Goal: Find specific page/section: Find specific page/section

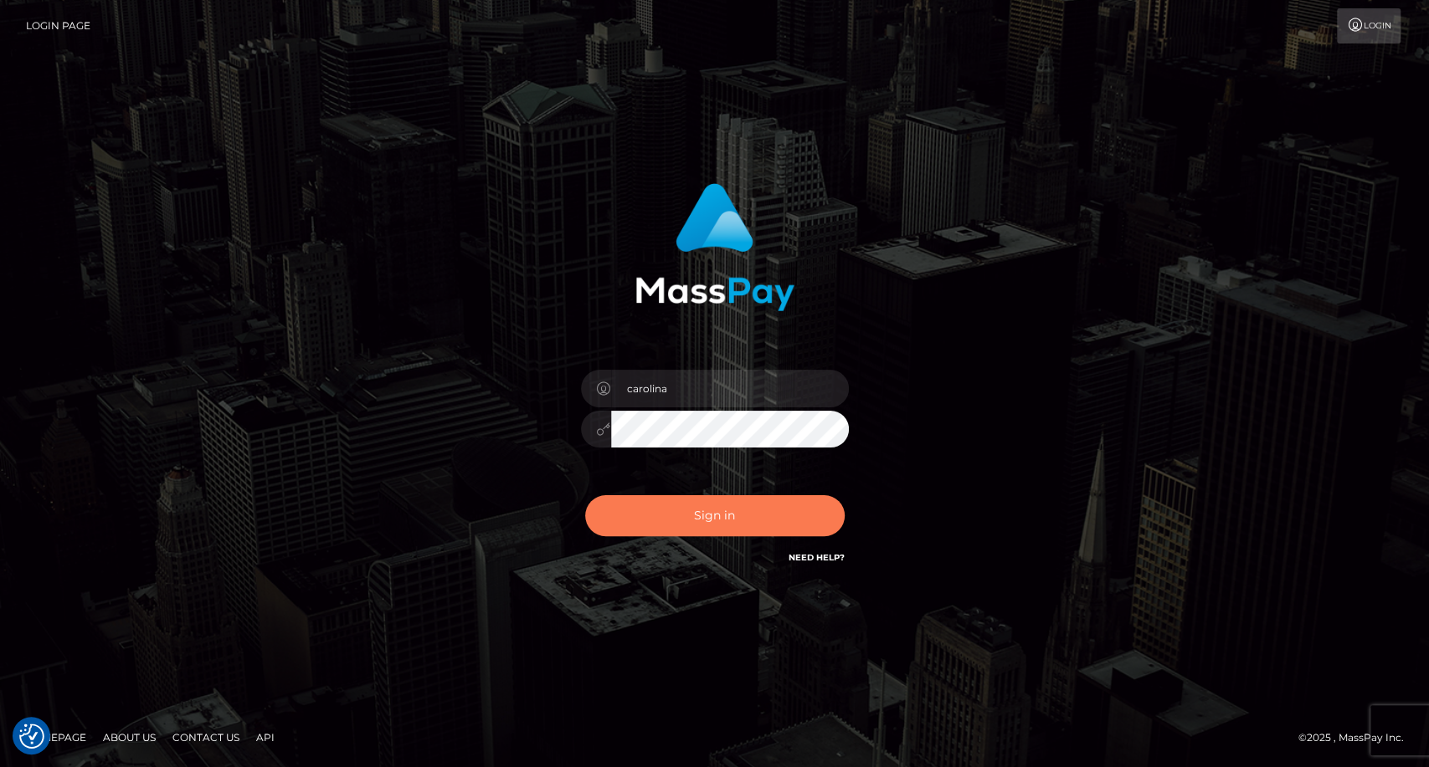
click at [704, 523] on button "Sign in" at bounding box center [714, 515] width 259 height 41
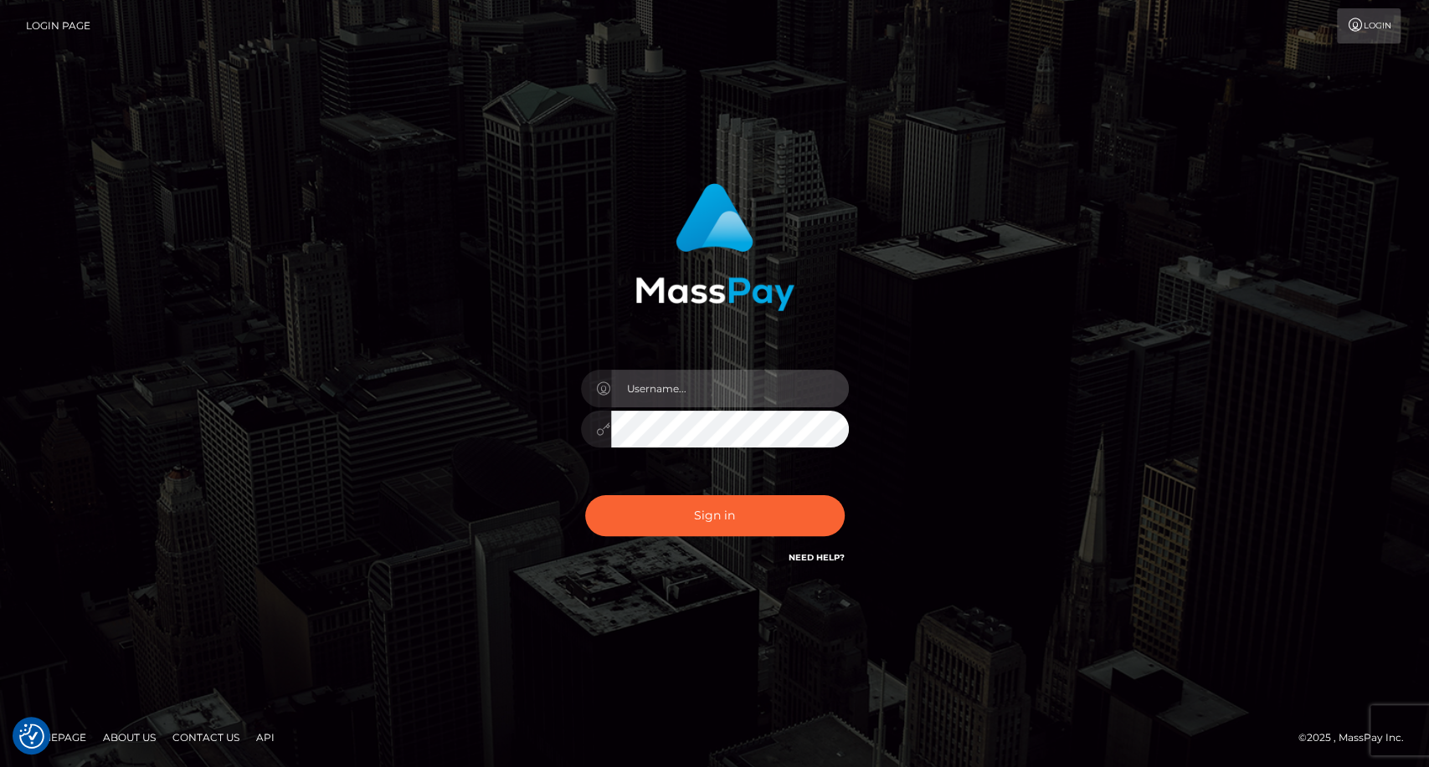
type input "carolina"
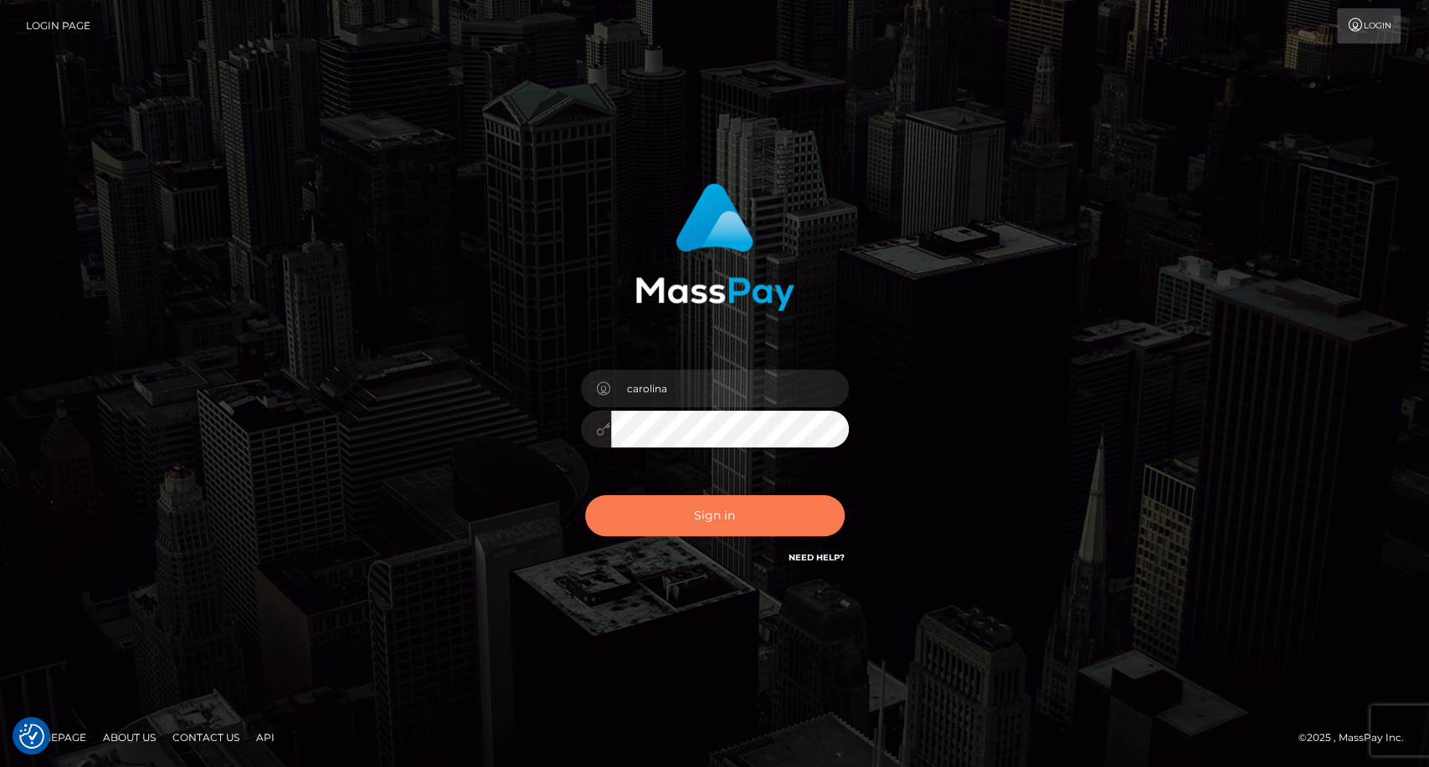
click at [728, 528] on button "Sign in" at bounding box center [714, 515] width 259 height 41
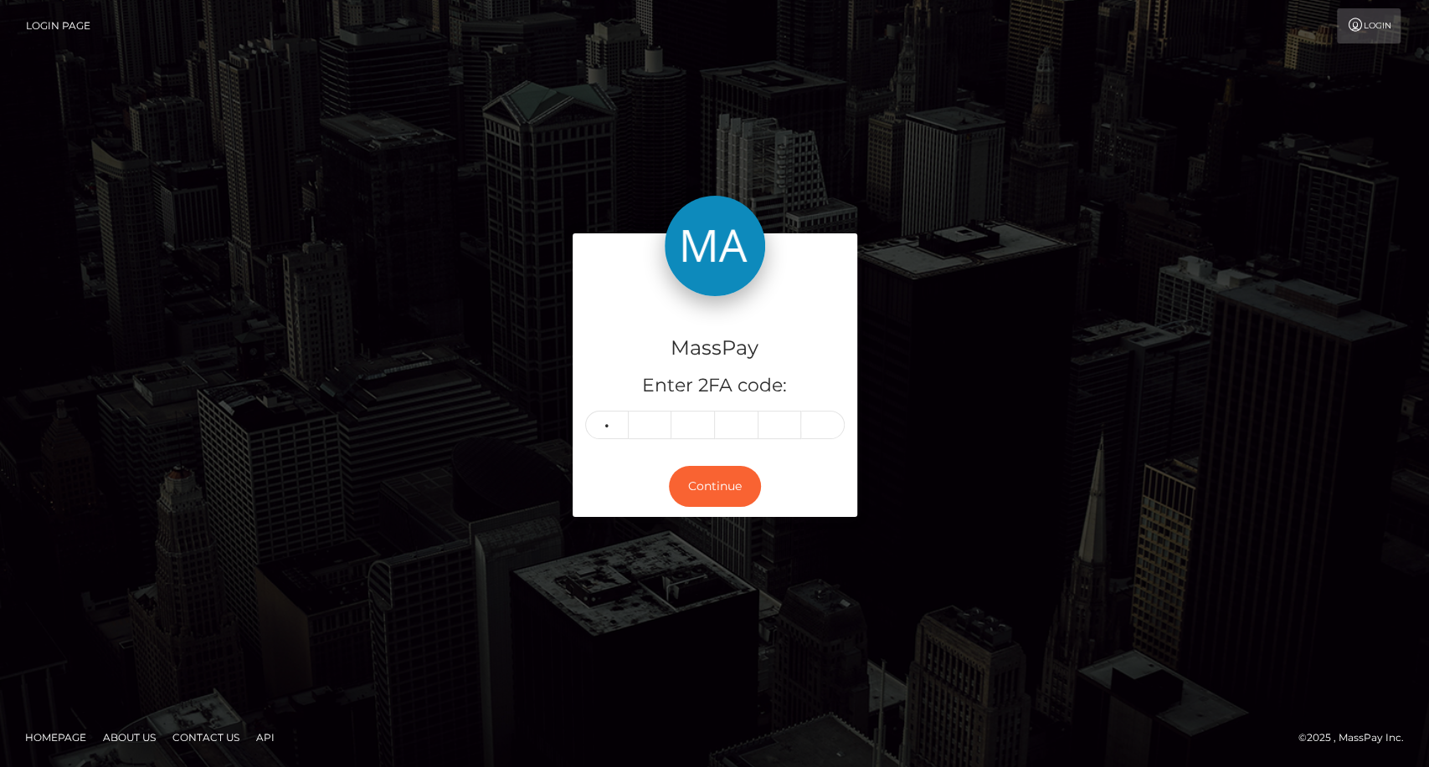
type input "2"
type input "6"
type input "2"
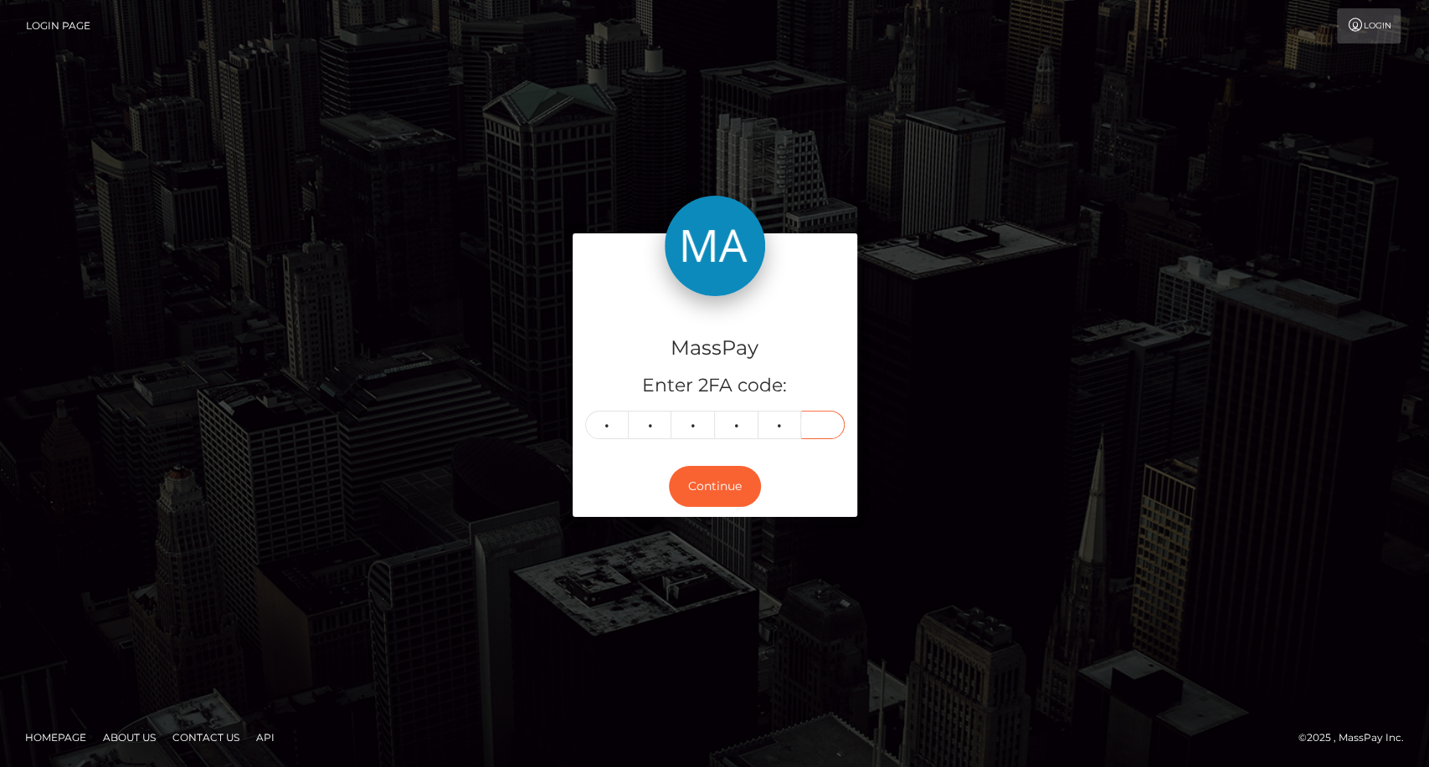
type input "4"
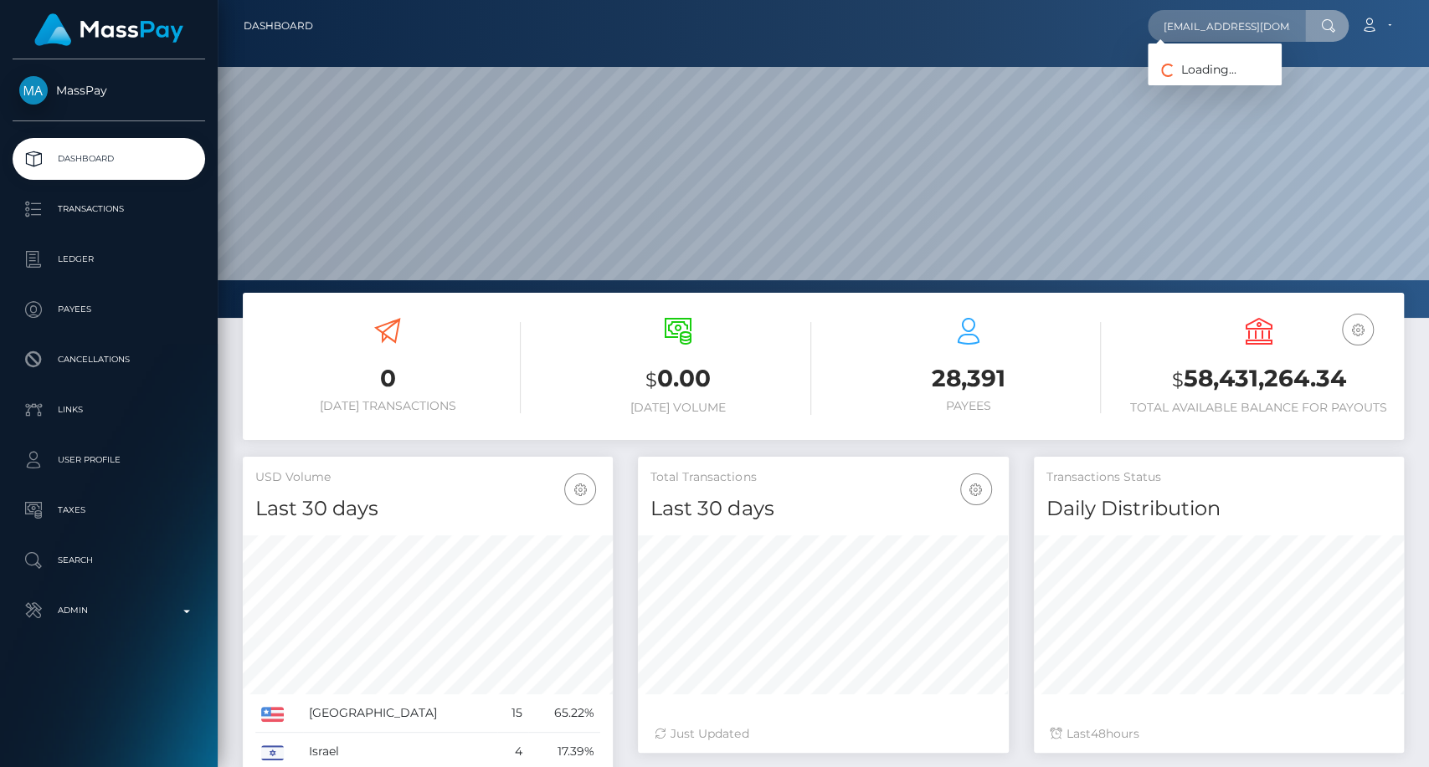
scroll to position [0, 7]
type input "[EMAIL_ADDRESS][DOMAIN_NAME]"
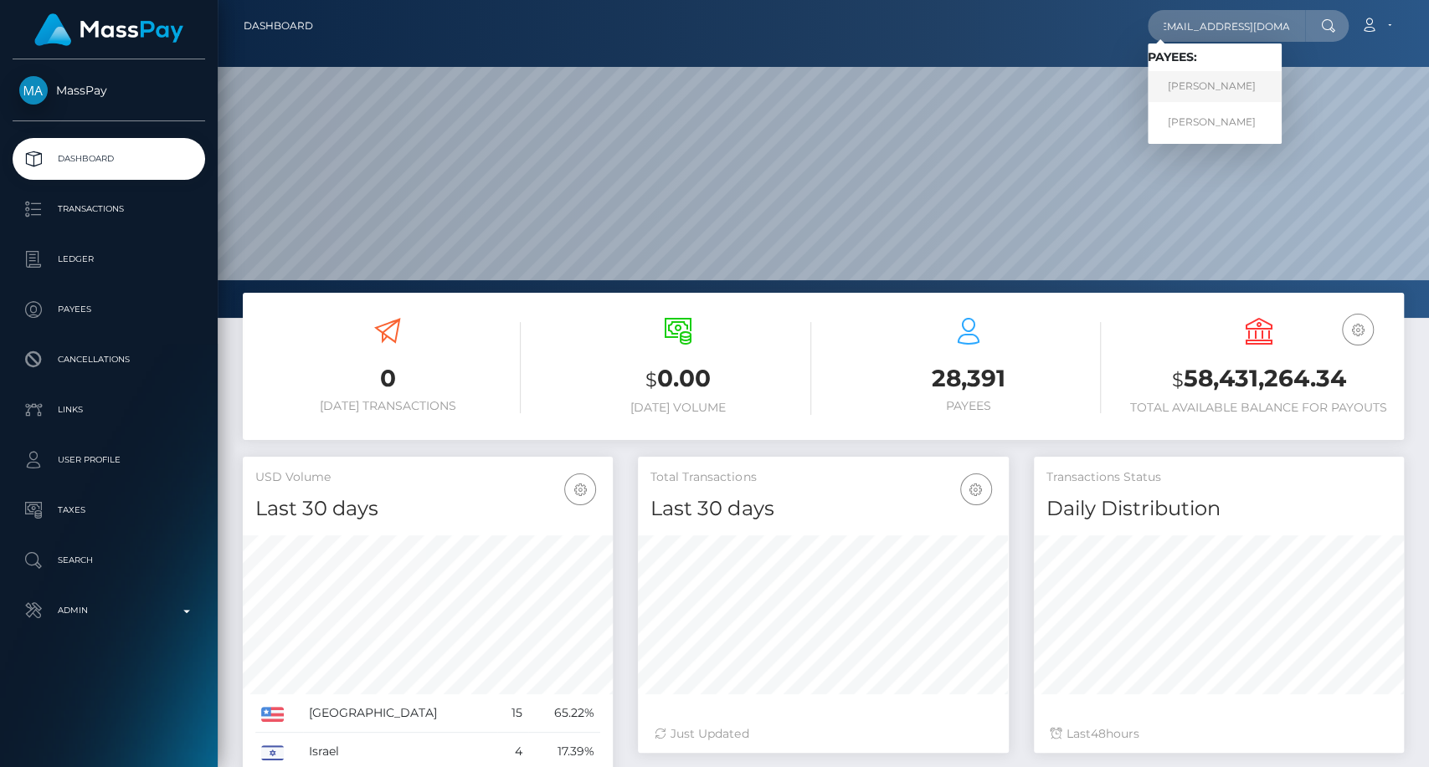
scroll to position [0, 0]
click at [1214, 83] on link "AZZA DREMALI" at bounding box center [1214, 86] width 134 height 31
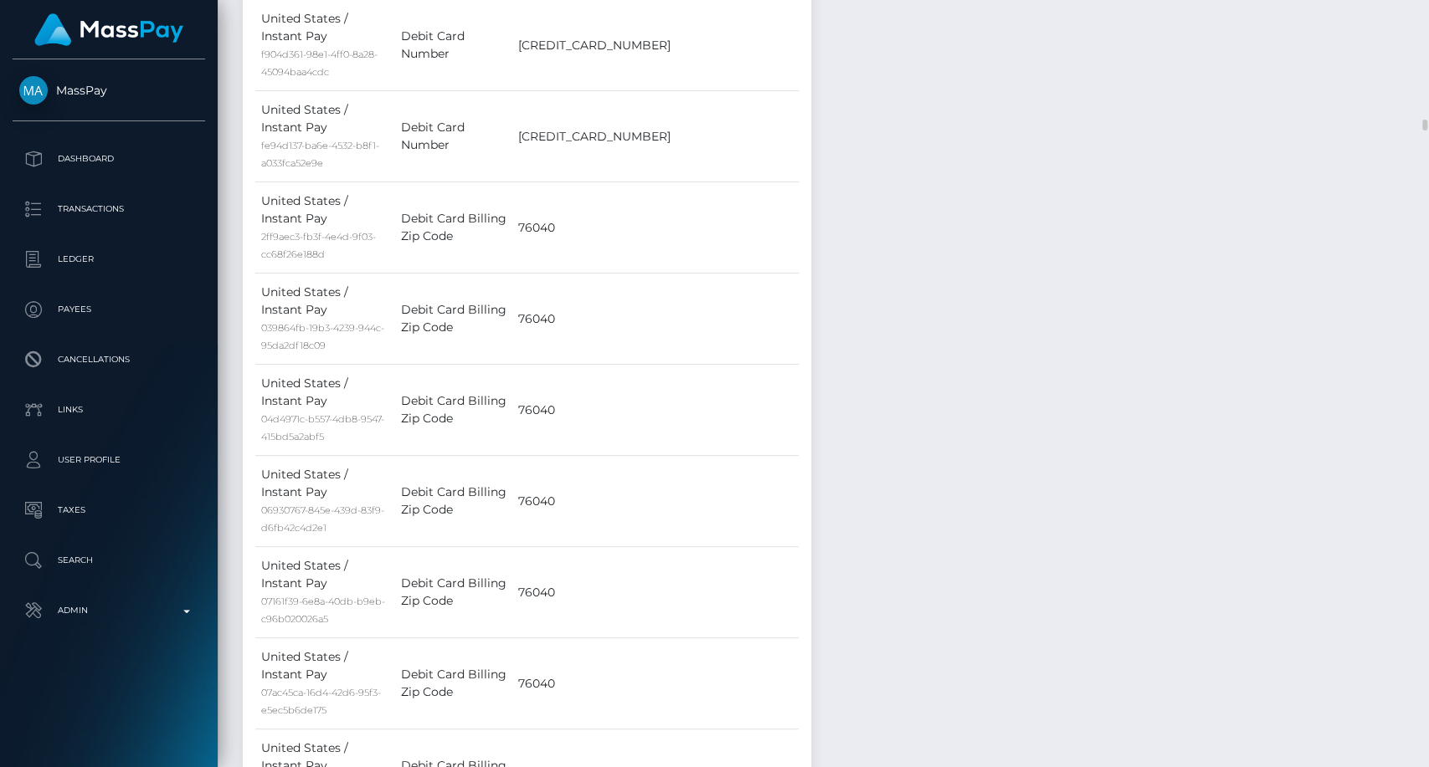
scroll to position [8648, 0]
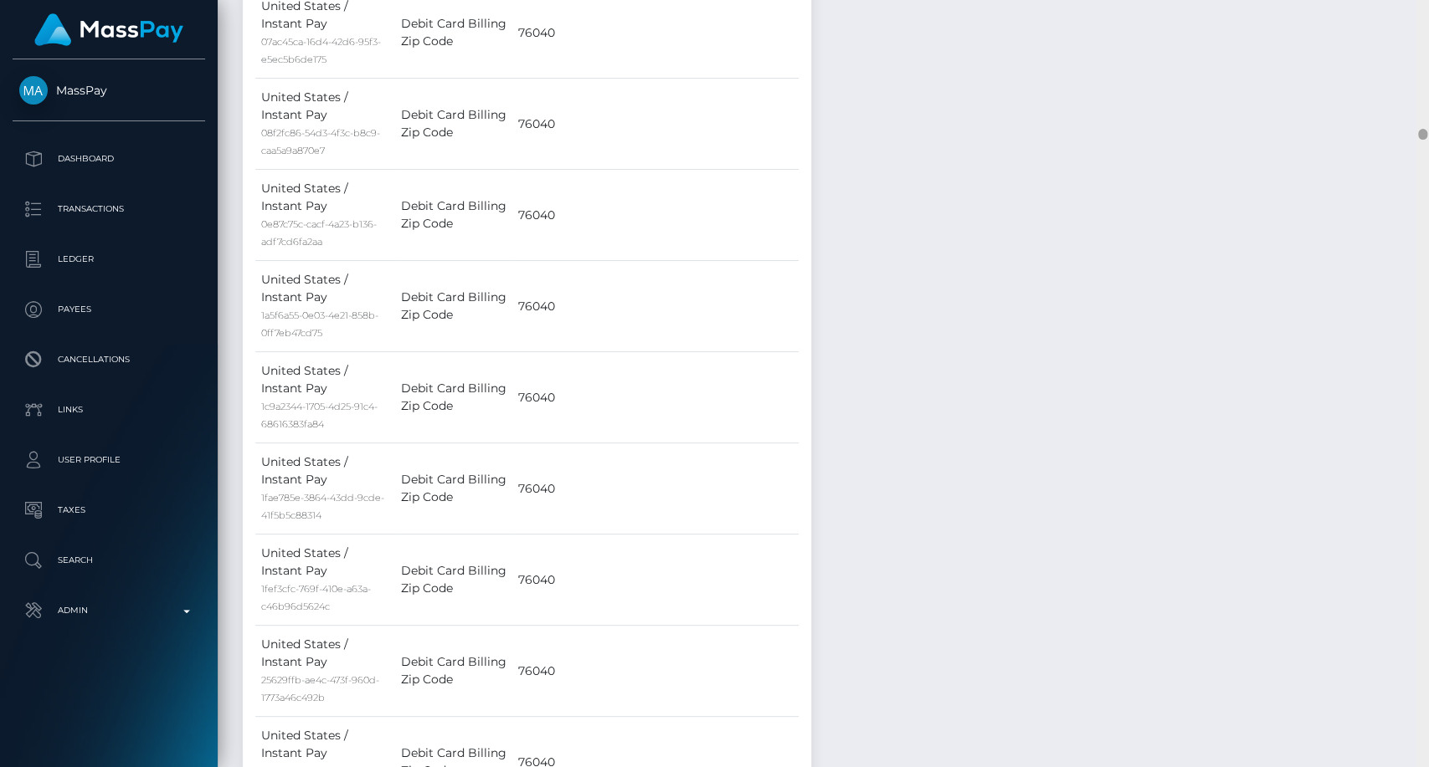
drag, startPoint x: 1421, startPoint y: 136, endPoint x: 1426, endPoint y: 373, distance: 237.7
click at [1416, 435] on div at bounding box center [1422, 384] width 13 height 768
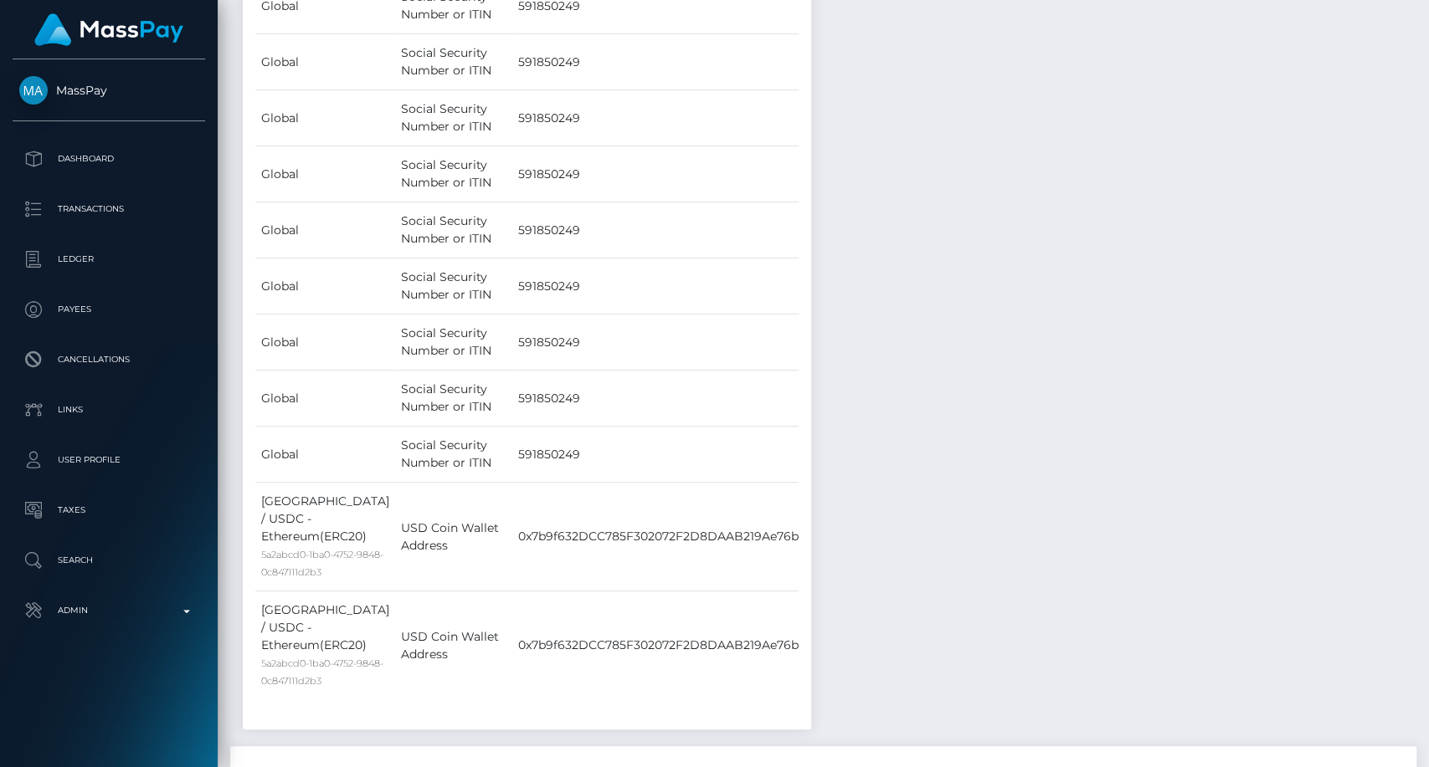
scroll to position [8147, 0]
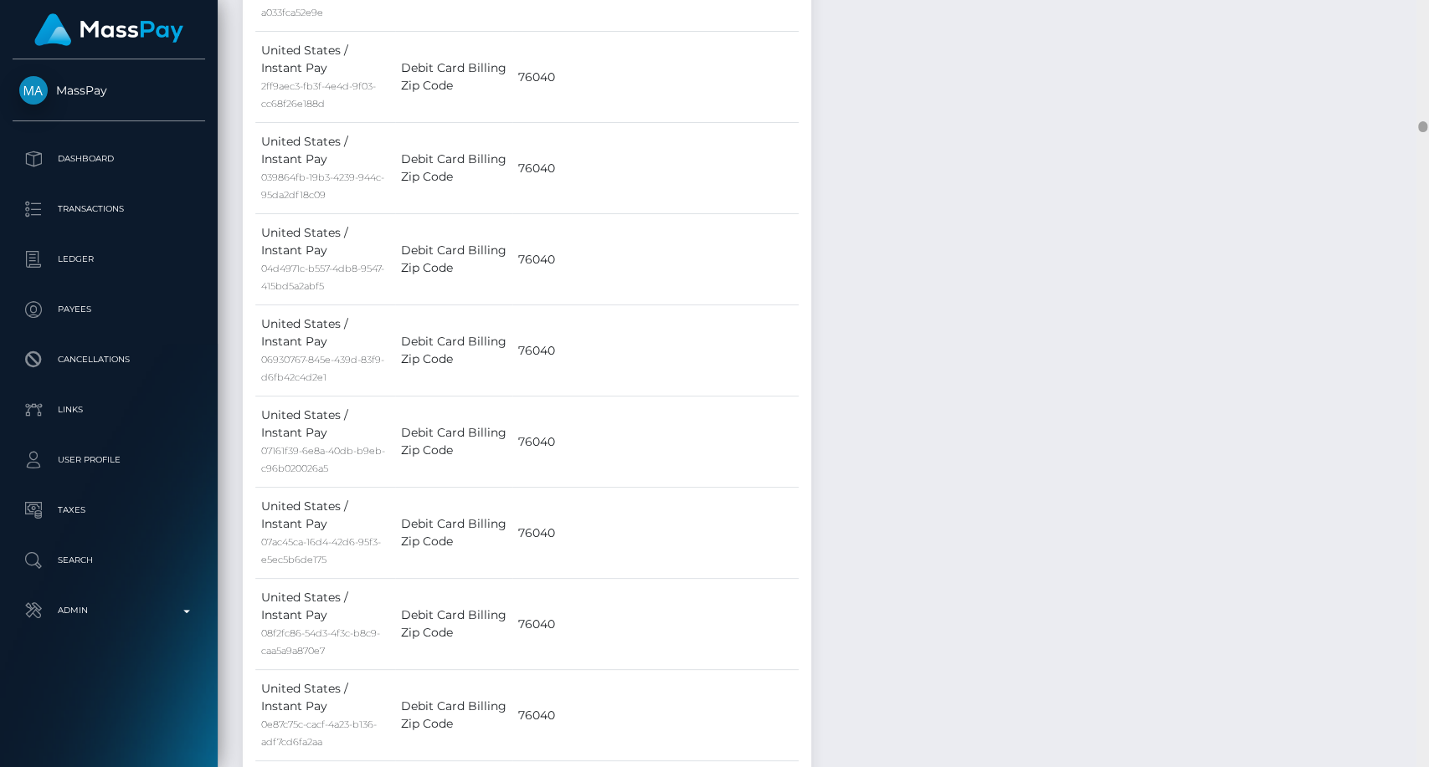
drag, startPoint x: 1424, startPoint y: 388, endPoint x: 1369, endPoint y: 385, distance: 55.3
click at [1385, 0] on html "MassPay Dashboard Transactions Ledger Payees Cancellations Links" at bounding box center [714, 383] width 1429 height 767
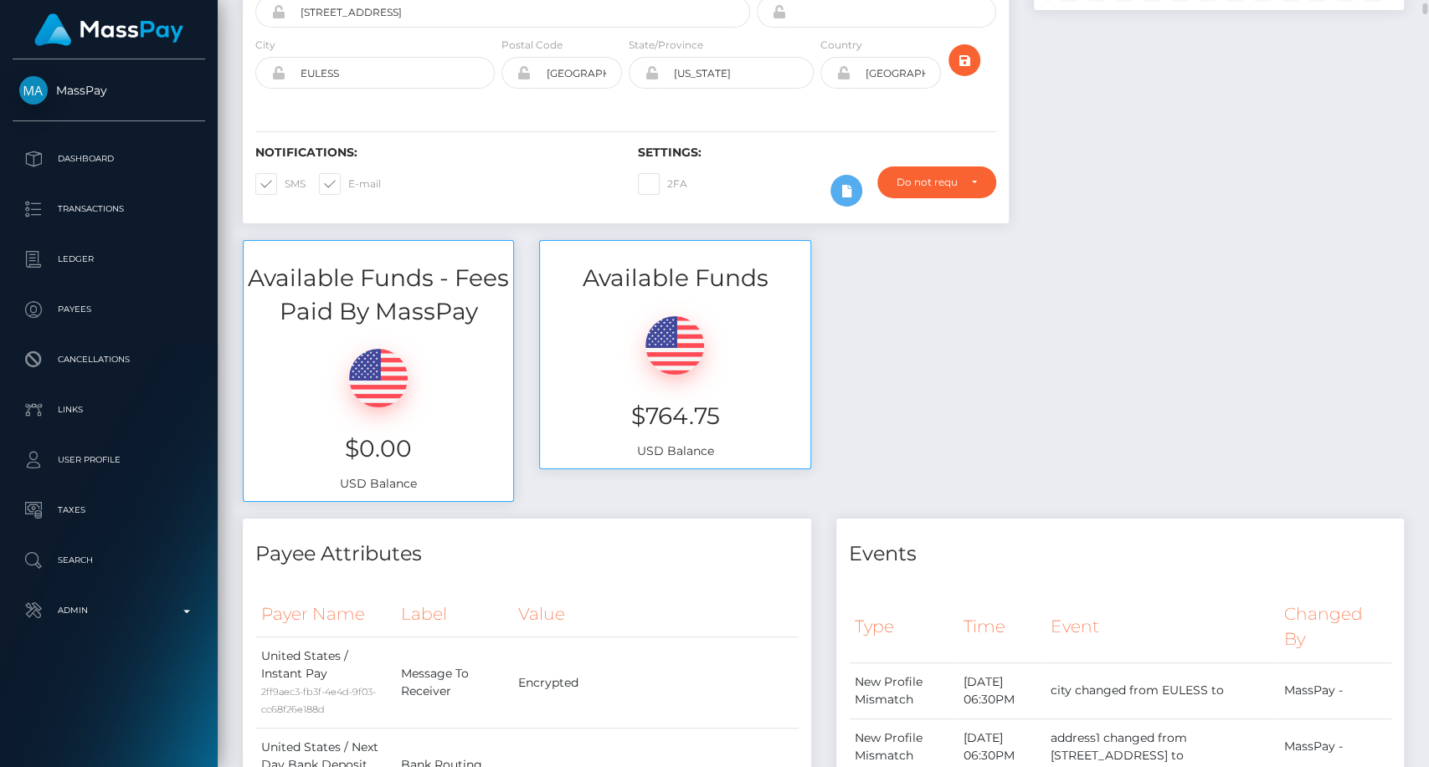
scroll to position [0, 0]
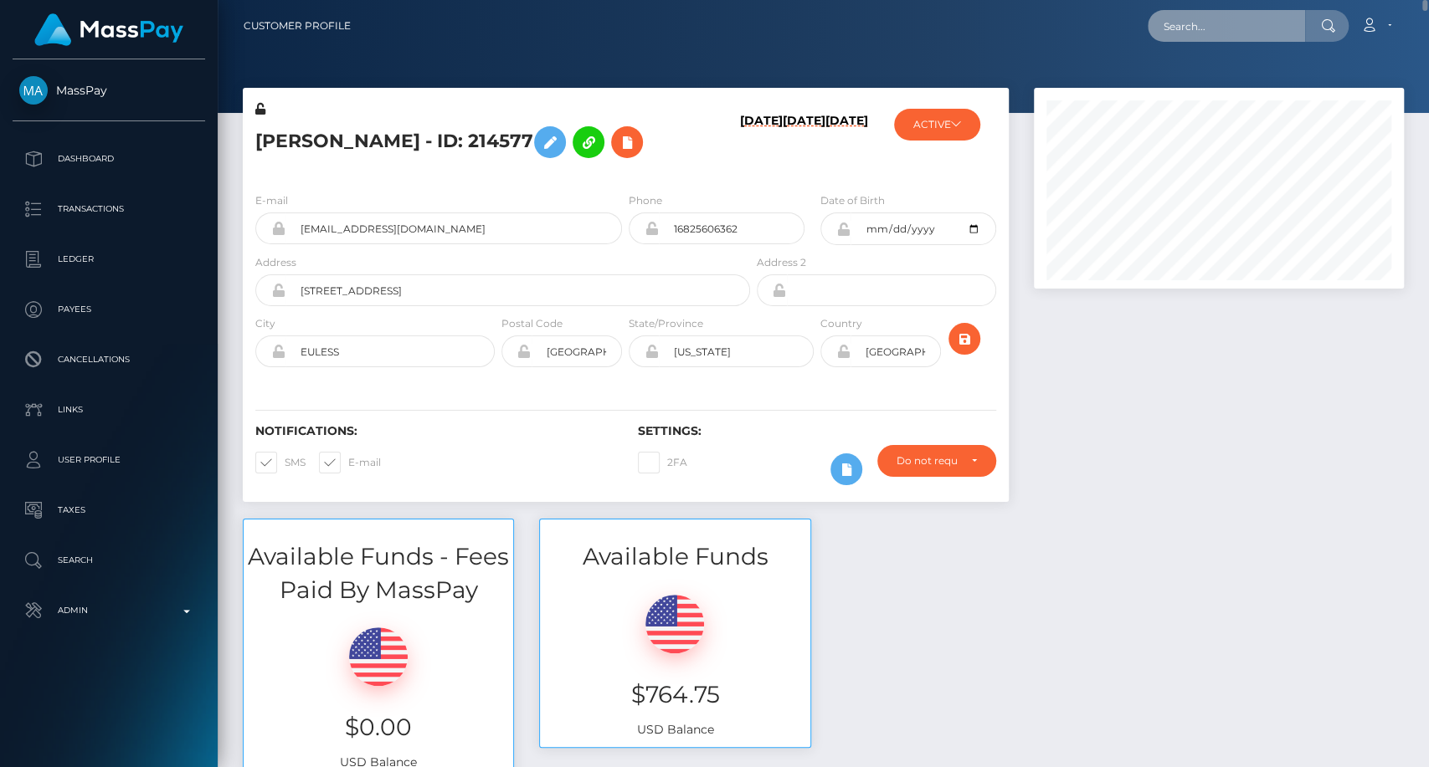
click at [1228, 30] on input "text" at bounding box center [1225, 26] width 157 height 32
drag, startPoint x: 1190, startPoint y: 23, endPoint x: 1157, endPoint y: 316, distance: 295.6
click at [1191, 23] on input "text" at bounding box center [1225, 26] width 157 height 32
click at [1157, 316] on div at bounding box center [1218, 303] width 395 height 431
click at [1198, 32] on input "text" at bounding box center [1225, 26] width 157 height 32
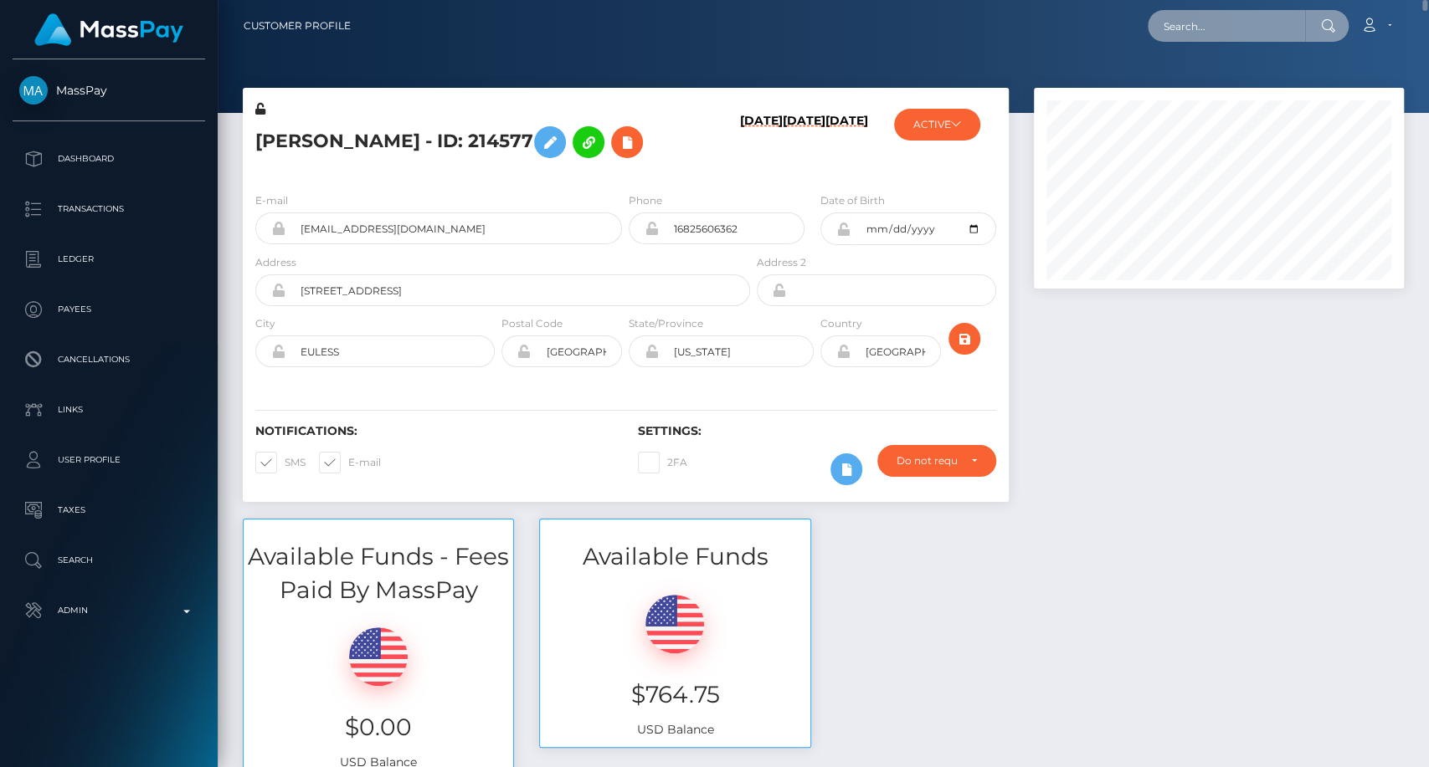
paste input "Hi Diafrancis, I hope you are well and thank you for contacting us. Regarding y…"
click at [1201, 23] on input "Hi Diafrancis, I hope you are well and thank you for contacting us. Regarding y…" at bounding box center [1225, 26] width 157 height 32
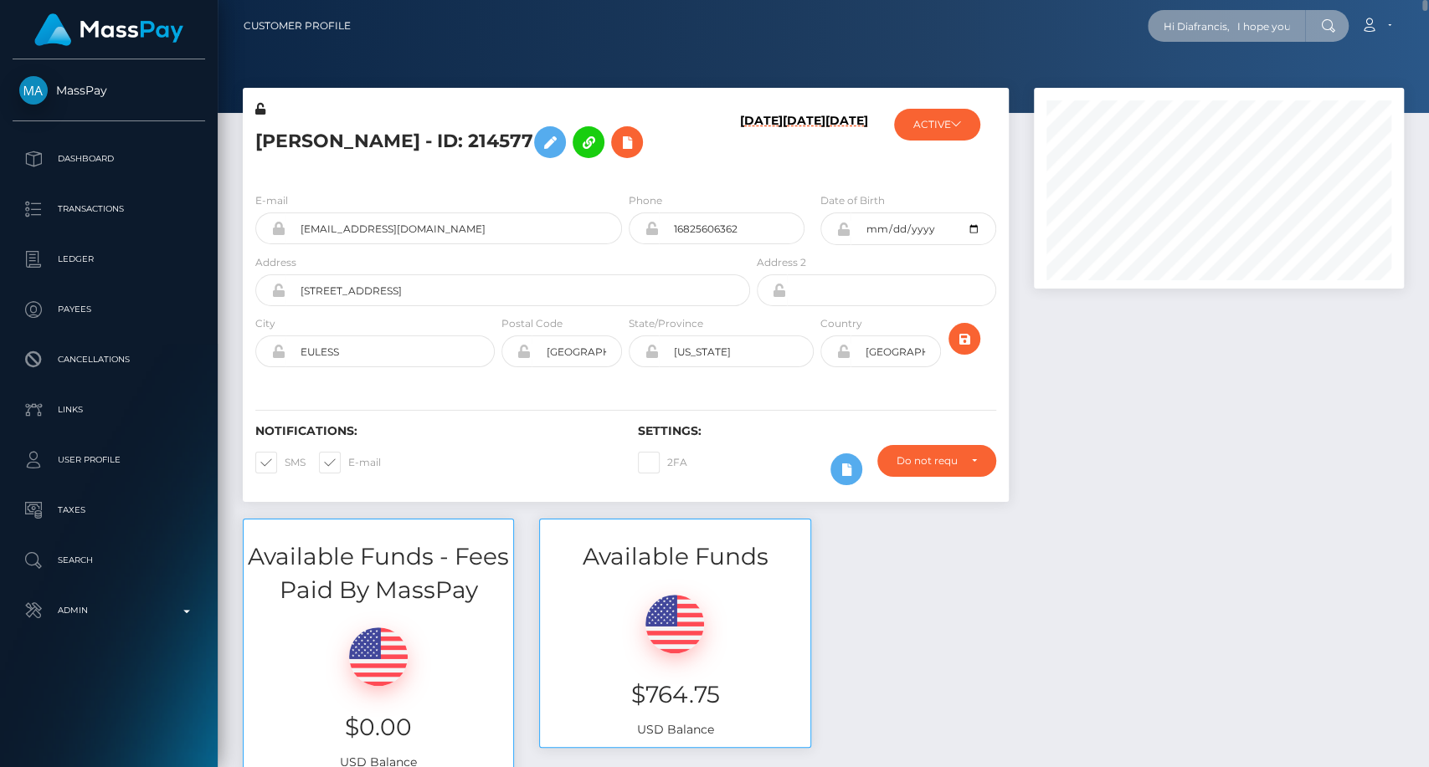
paste input "adremali1999@gmail.com"
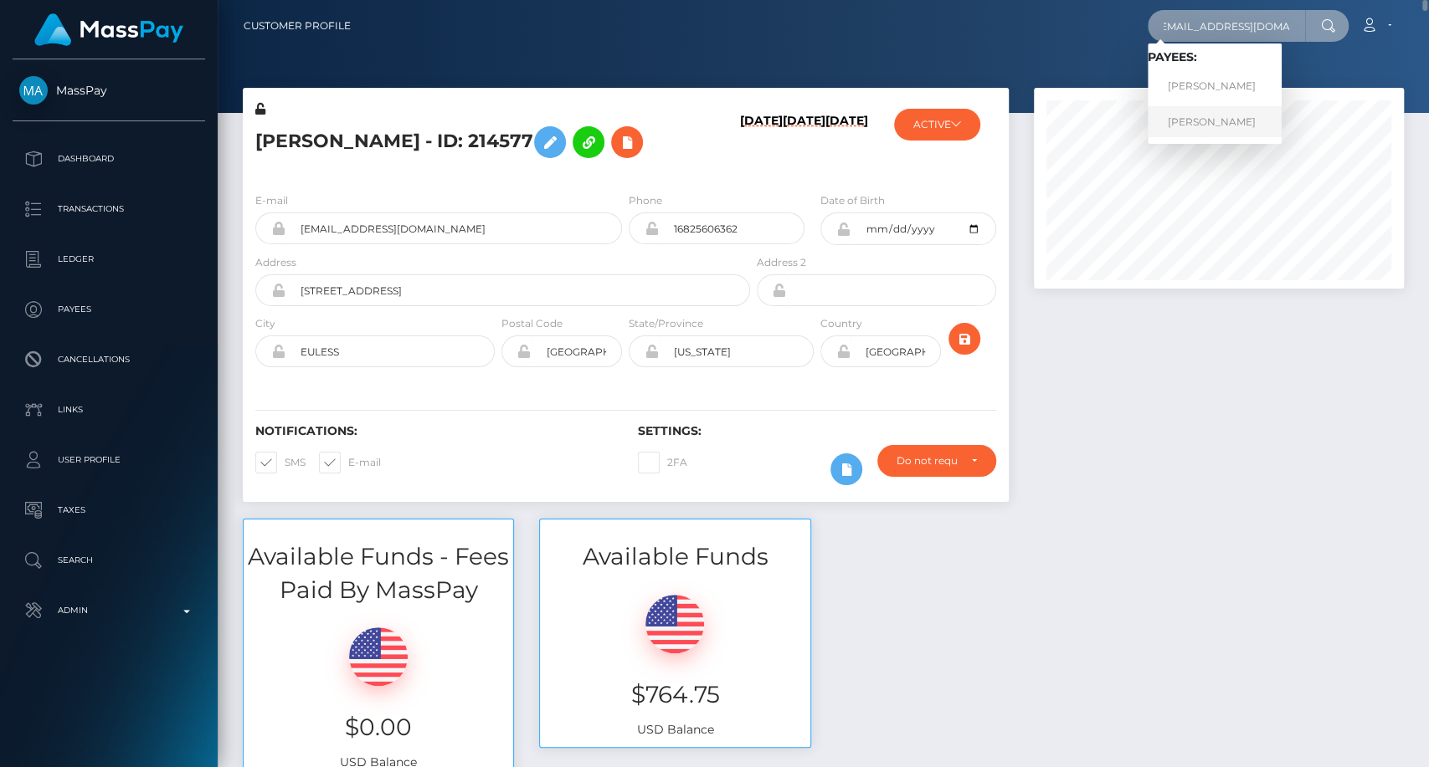
type input "adremali1999@gmail.com"
click at [1225, 122] on link "AZZA DREMALI" at bounding box center [1214, 121] width 134 height 31
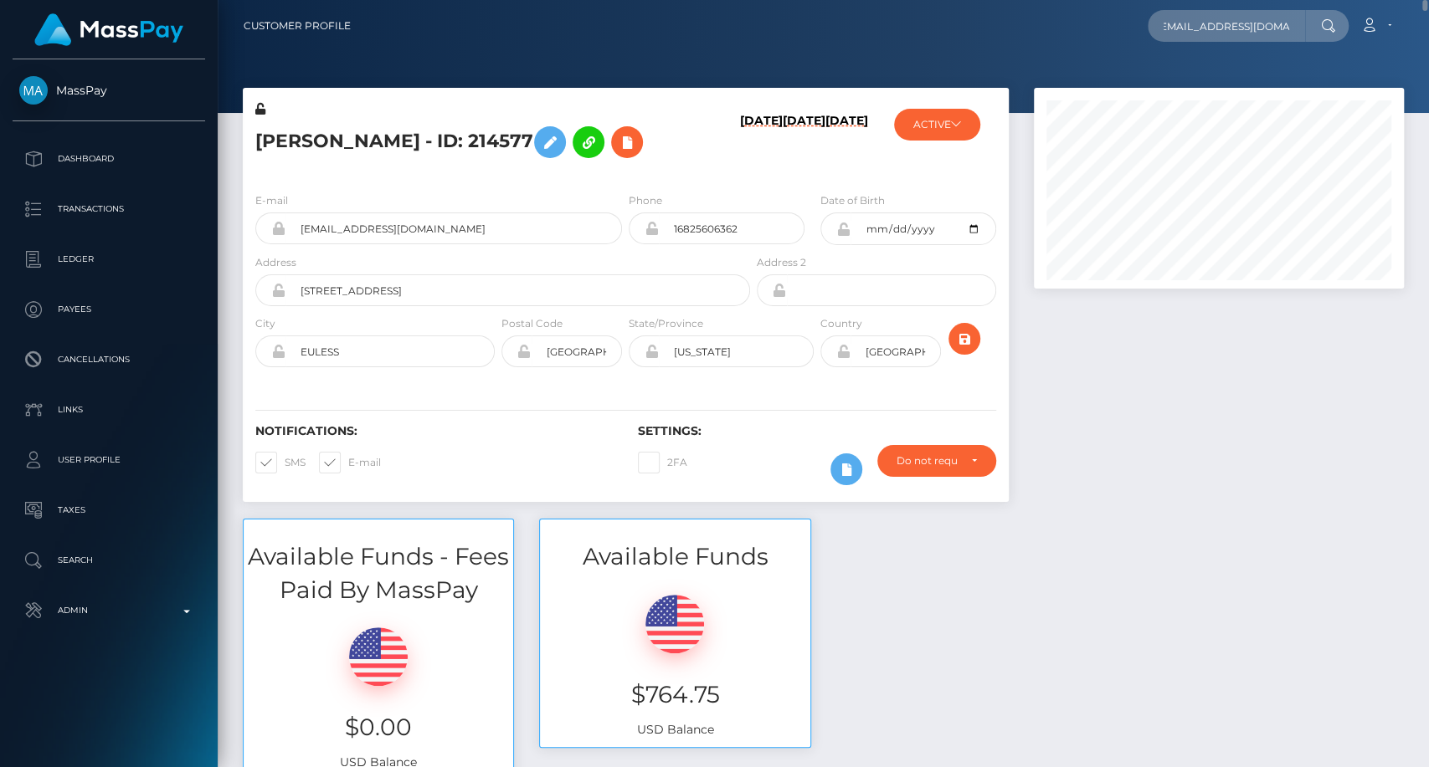
scroll to position [0, 0]
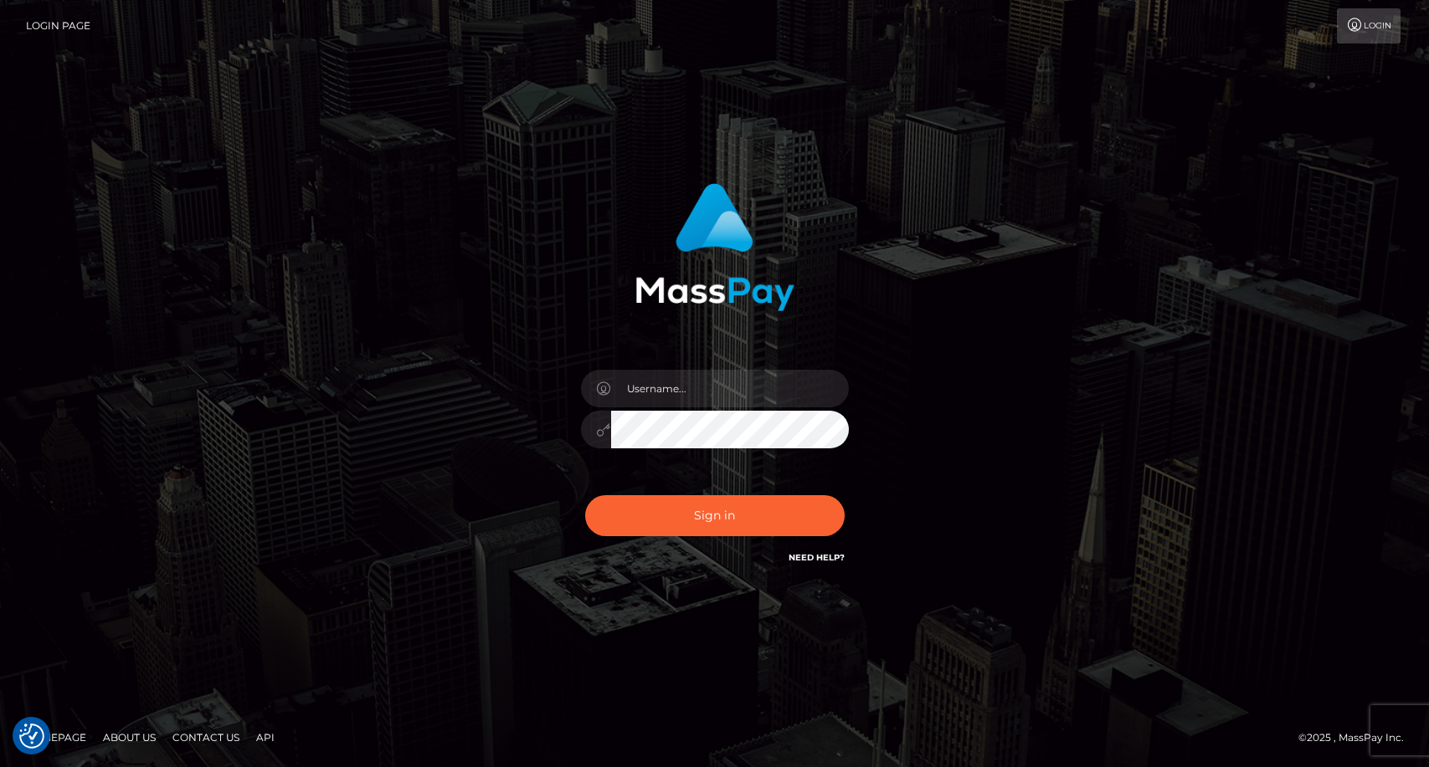
checkbox input "true"
